Goal: Task Accomplishment & Management: Complete application form

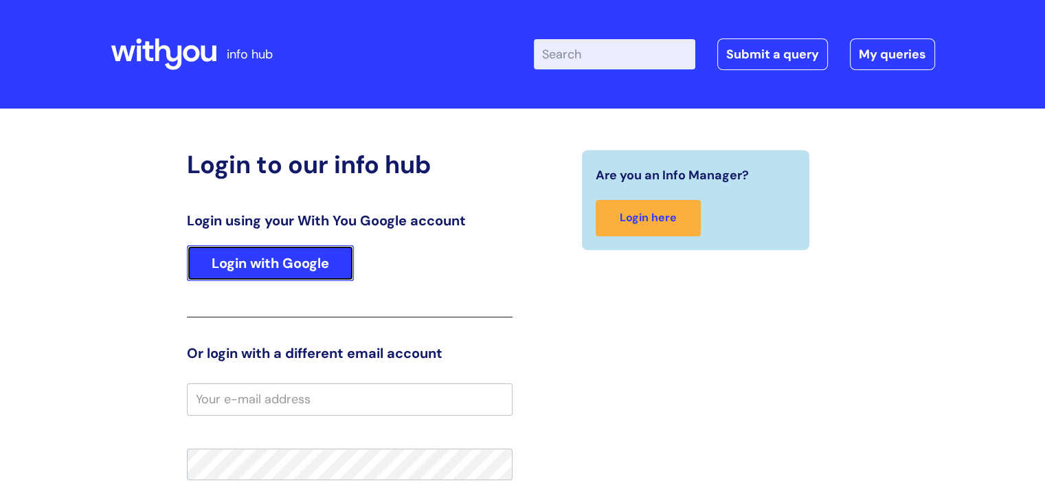
click at [291, 263] on link "Login with Google" at bounding box center [270, 263] width 167 height 36
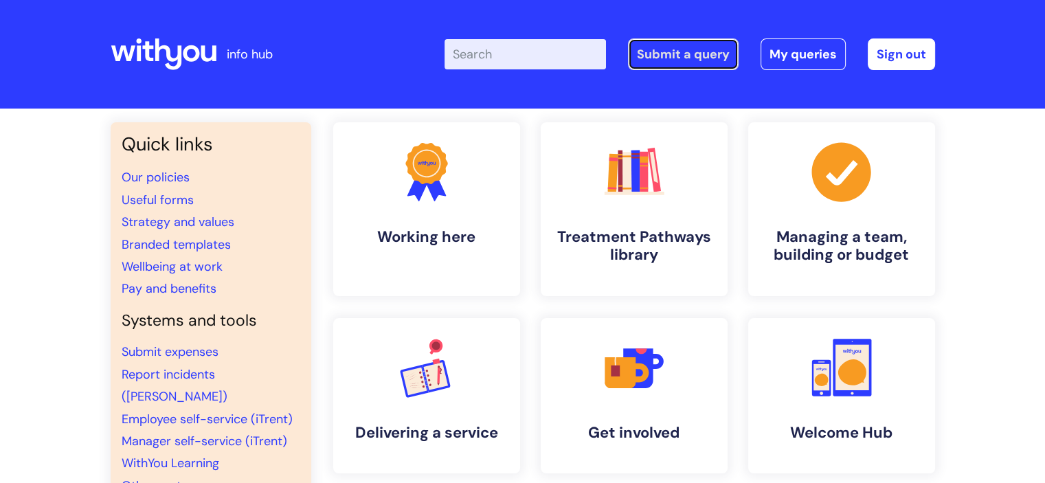
click at [689, 63] on link "Submit a query" at bounding box center [683, 54] width 111 height 32
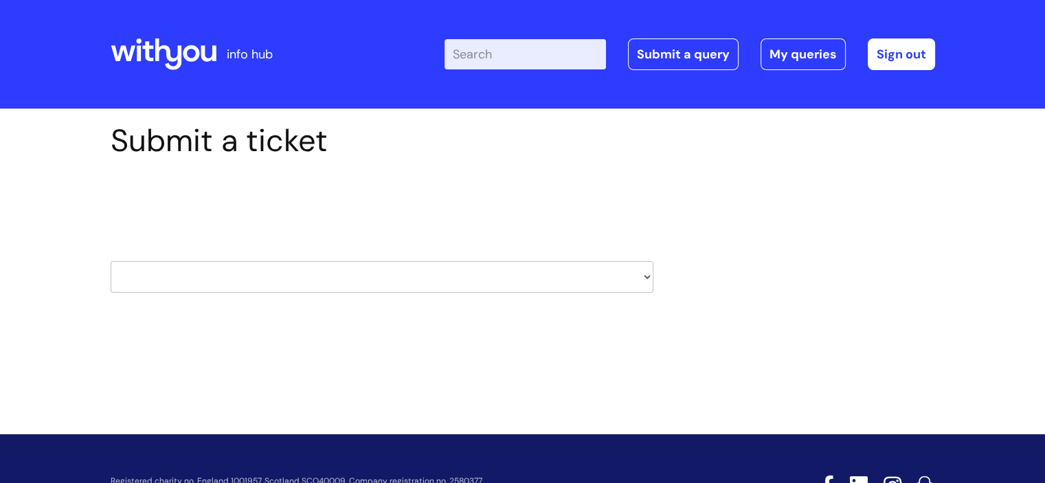
click at [475, 283] on select "HR / People IT and Support Clinical Drug Alerts Finance Accounts Data Support T…" at bounding box center [382, 277] width 543 height 32
click at [181, 295] on div "Select issue type HR / People IT and Support Clinical Drug Alerts Finance Accou…" at bounding box center [382, 241] width 543 height 143
click at [183, 275] on select "HR / People IT and Support Clinical Drug Alerts Finance Accounts Data Support T…" at bounding box center [382, 277] width 543 height 32
select select "it_and_support"
click at [111, 261] on select "HR / People IT and Support Clinical Drug Alerts Finance Accounts Data Support T…" at bounding box center [382, 277] width 543 height 32
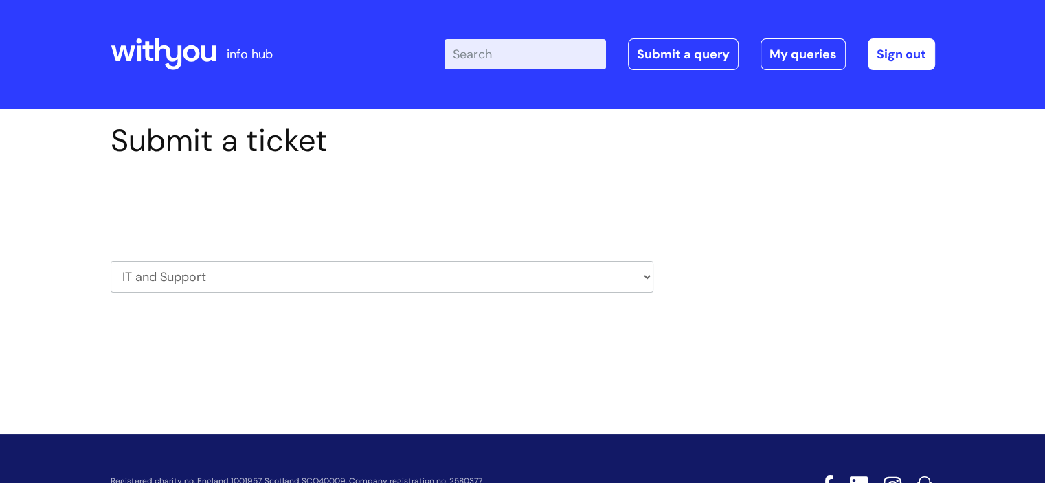
scroll to position [3, 0]
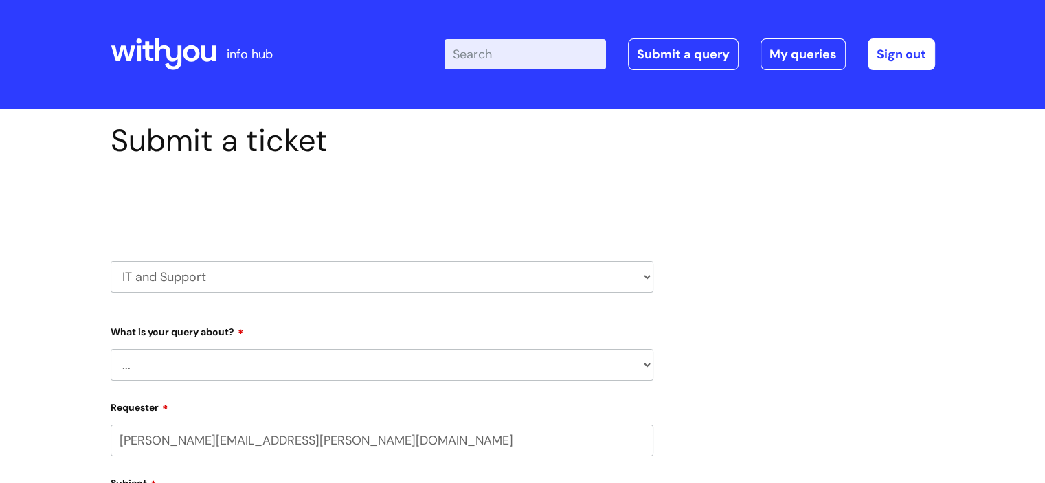
select select "80004157231"
click at [192, 362] on select "... Mobile Phone Reset & MFA Accounts, Starters and Leavers IT Hardware issue I…" at bounding box center [382, 365] width 543 height 32
click at [111, 349] on select "... Mobile Phone Reset & MFA Accounts, Starters and Leavers IT Hardware issue I…" at bounding box center [382, 365] width 543 height 32
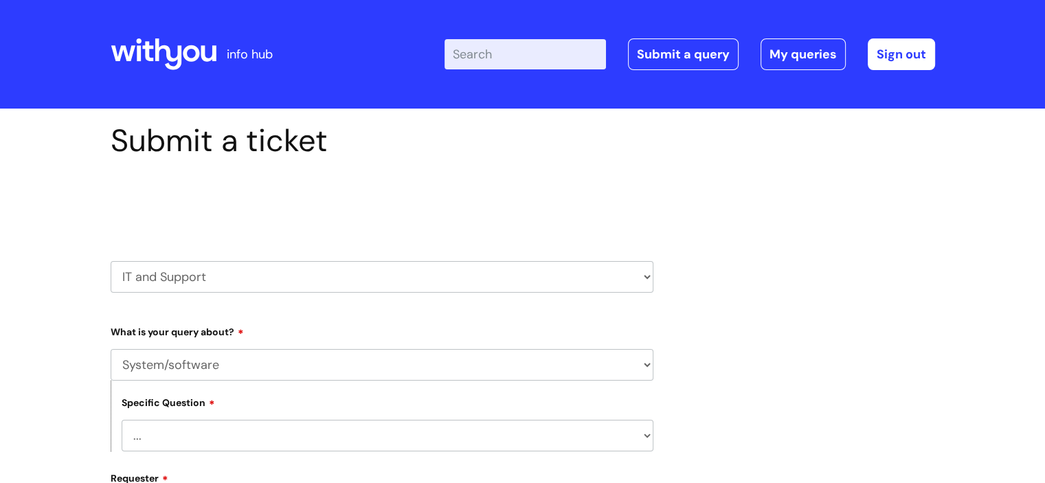
click at [164, 369] on select "... Mobile Phone Reset & MFA Accounts, Starters and Leavers IT Hardware issue I…" at bounding box center [382, 365] width 543 height 32
select select "IT Hardware issue"
click at [111, 349] on select "... Mobile Phone Reset & MFA Accounts, Starters and Leavers IT Hardware issue I…" at bounding box center [382, 365] width 543 height 32
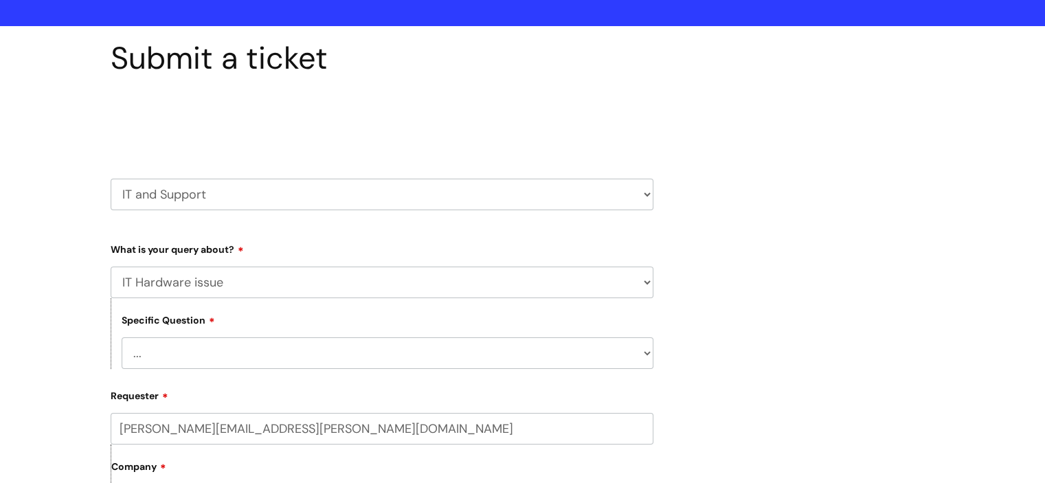
scroll to position [206, 0]
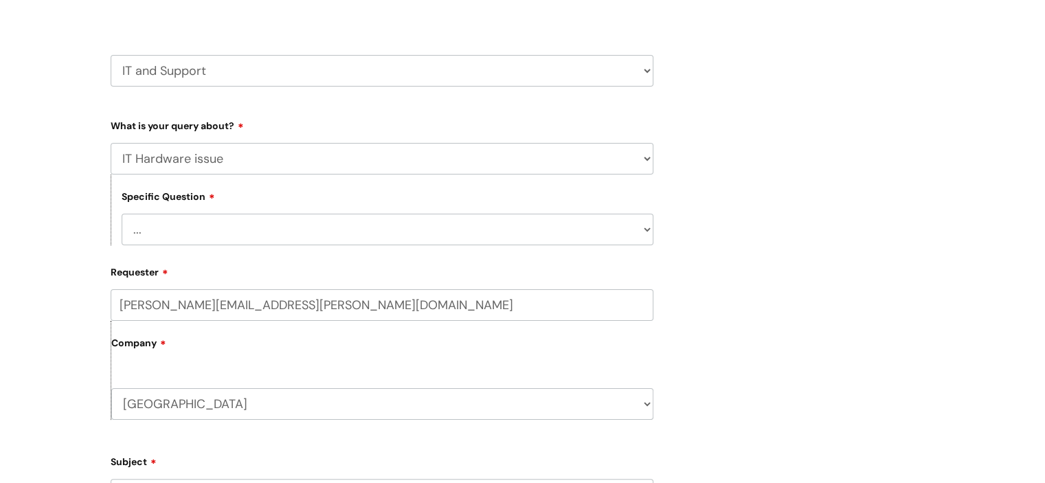
click at [172, 226] on select "... I need a new or replacement ... I’m waiting for new or replacement hardware…" at bounding box center [388, 230] width 532 height 32
click at [174, 240] on select "... I need a new or replacement ... I’m waiting for new or replacement hardware…" at bounding box center [388, 230] width 532 height 32
select select "I need a new or replacement ..."
click at [122, 214] on select "... I need a new or replacement ... I’m waiting for new or replacement hardware…" at bounding box center [388, 230] width 532 height 32
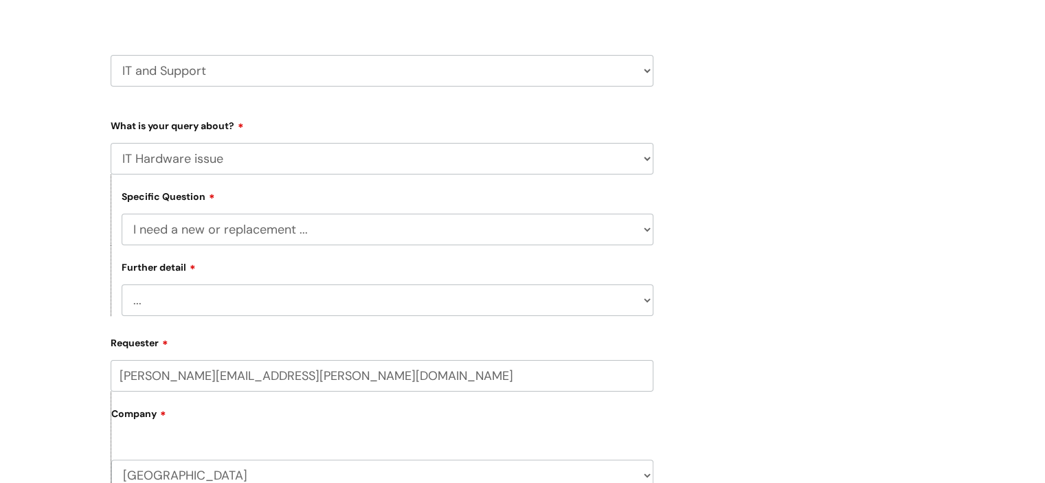
click at [200, 298] on select "... Another sort of cable Anything else Monitor Mouse/keyboard Port replicator …" at bounding box center [388, 300] width 532 height 32
select select "Anything else"
click at [122, 285] on select "... Another sort of cable Anything else Monitor Mouse/keyboard Port replicator …" at bounding box center [388, 300] width 532 height 32
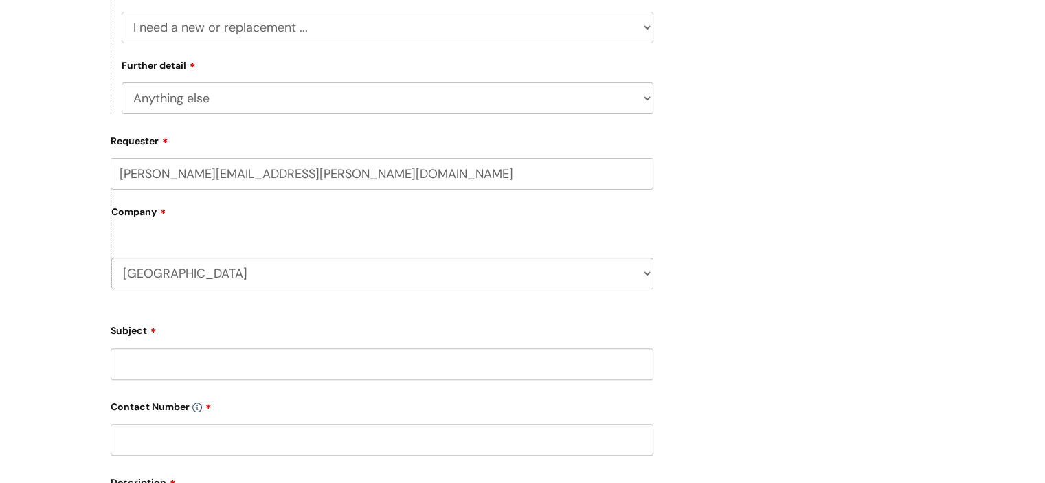
scroll to position [412, 0]
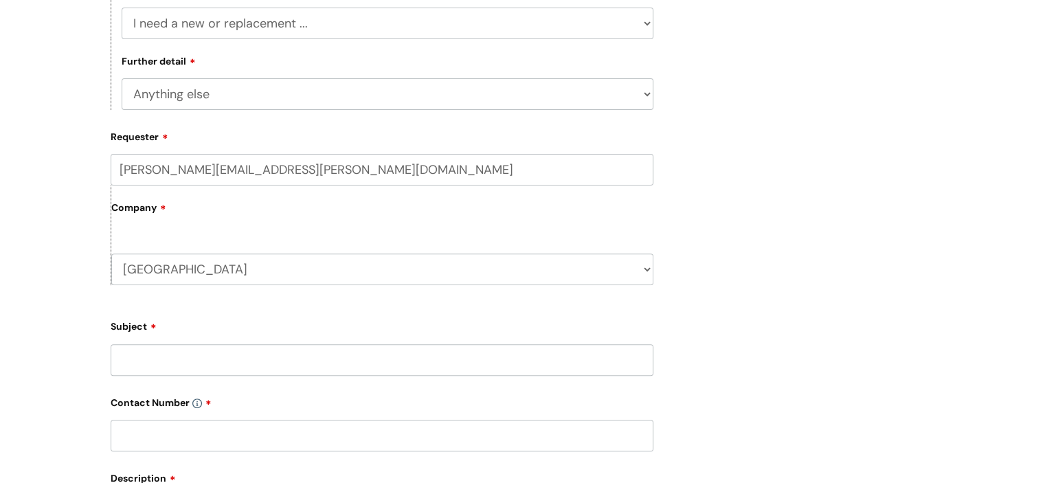
click at [161, 355] on input "Subject" at bounding box center [382, 360] width 543 height 32
click at [227, 362] on input "Lauren Coe Lapton" at bounding box center [382, 360] width 543 height 32
type input "Lauren Coe Laptop"
type input "n/a"
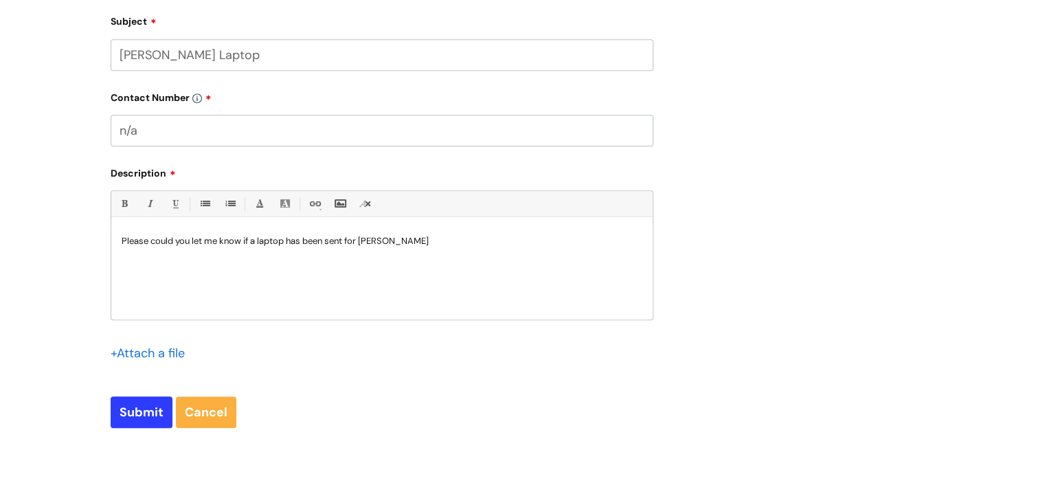
drag, startPoint x: 148, startPoint y: 414, endPoint x: 137, endPoint y: 406, distance: 13.2
click at [148, 414] on input "Submit" at bounding box center [142, 412] width 62 height 32
type input "Please Wait..."
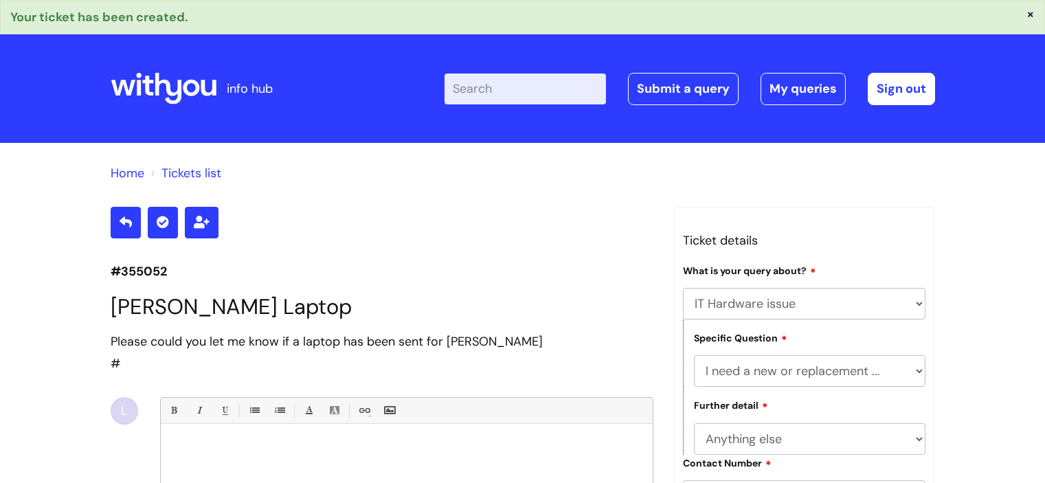
select select "IT Hardware issue"
select select "I need a new or replacement ..."
select select "Anything else"
